Goal: Find specific page/section: Find specific page/section

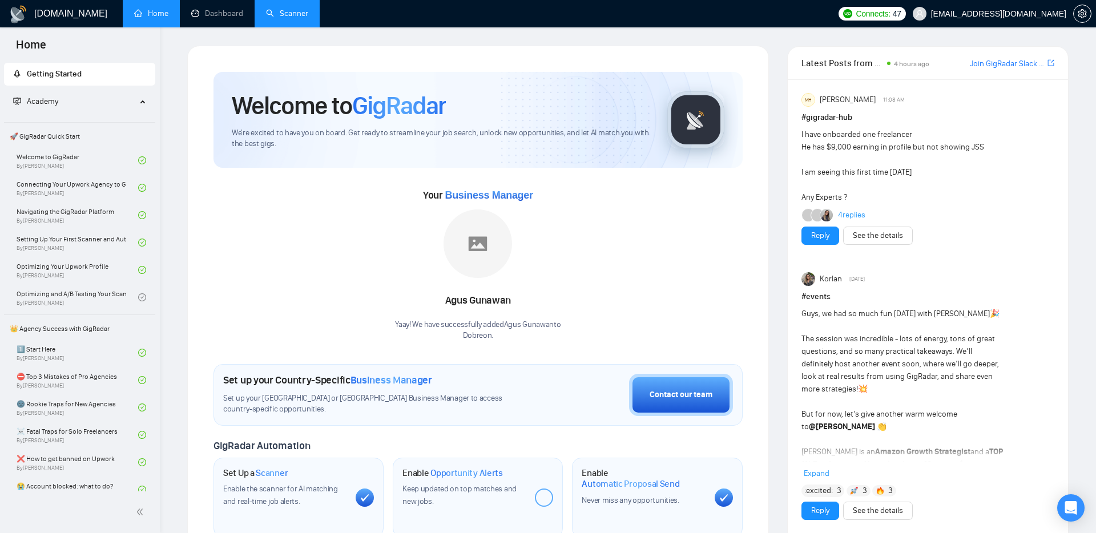
click at [287, 15] on link "Scanner" at bounding box center [287, 14] width 42 height 10
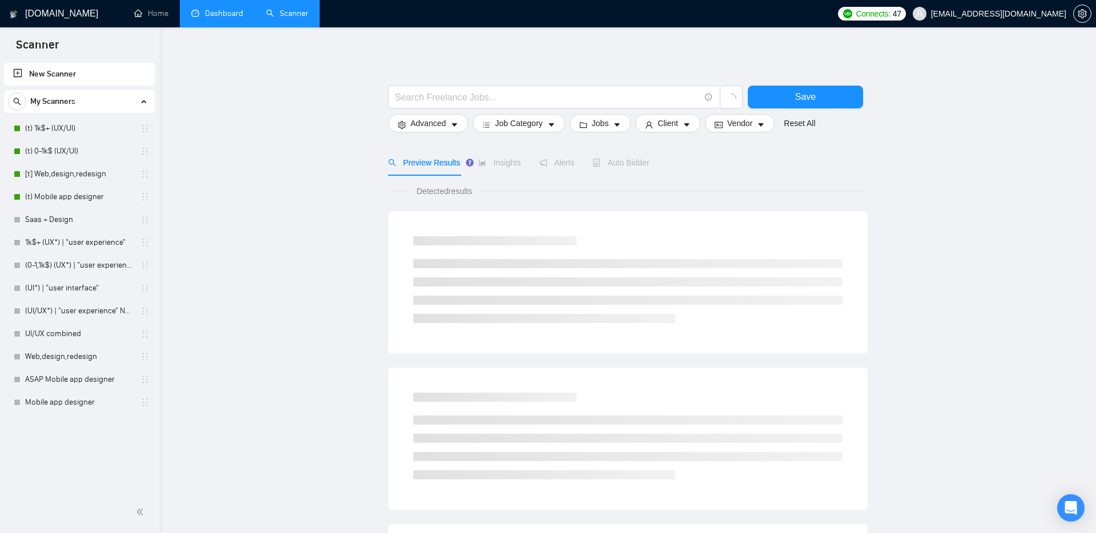
click at [217, 12] on link "Dashboard" at bounding box center [217, 14] width 52 height 10
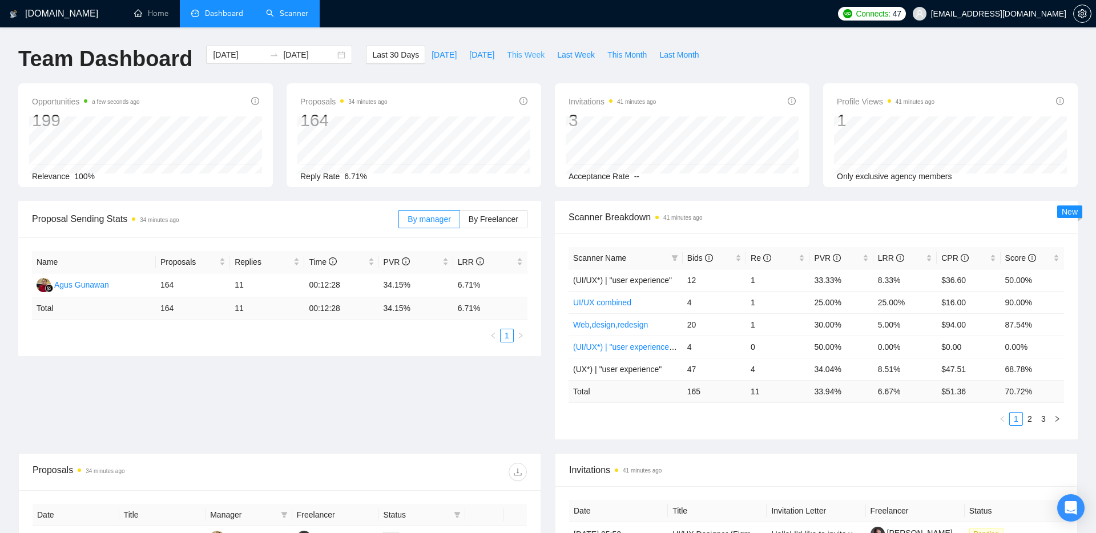
click at [525, 58] on span "This Week" at bounding box center [526, 55] width 38 height 13
type input "[DATE]"
click at [1047, 422] on link "2" at bounding box center [1043, 419] width 13 height 13
